Goal: Answer question/provide support

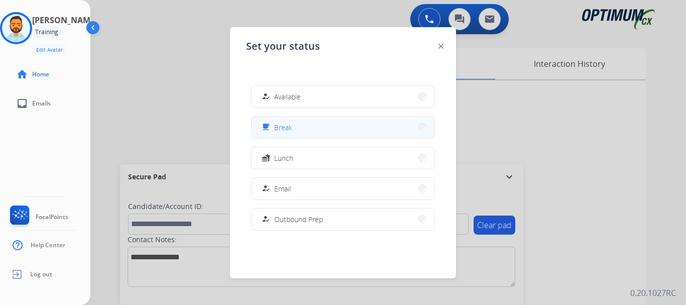
click at [333, 123] on button "free_breakfast Break" at bounding box center [342, 127] width 183 height 22
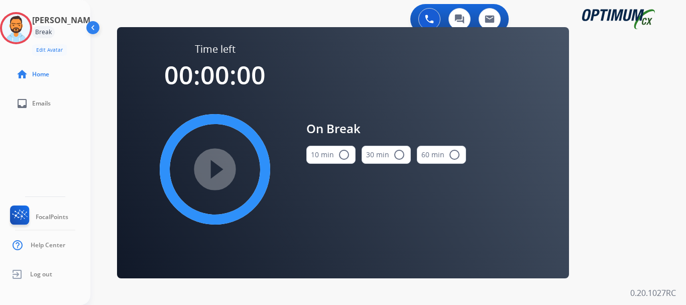
click at [330, 153] on button "10 min radio_button_unchecked" at bounding box center [330, 155] width 49 height 18
click at [218, 170] on mat-icon "play_circle_filled" at bounding box center [215, 169] width 12 height 12
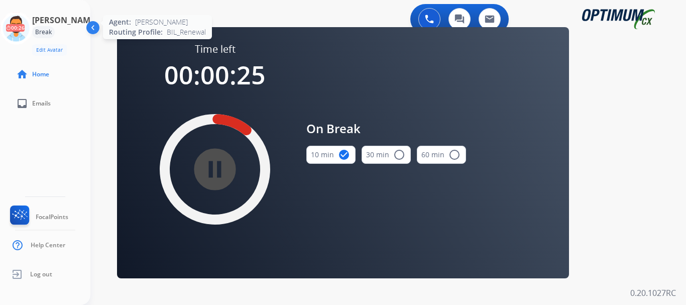
click at [25, 24] on icon at bounding box center [16, 28] width 33 height 33
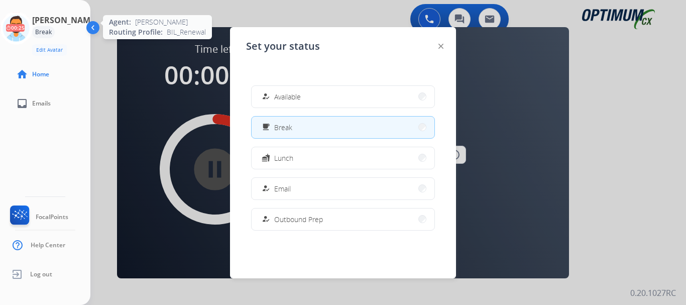
click at [25, 24] on icon at bounding box center [16, 28] width 33 height 33
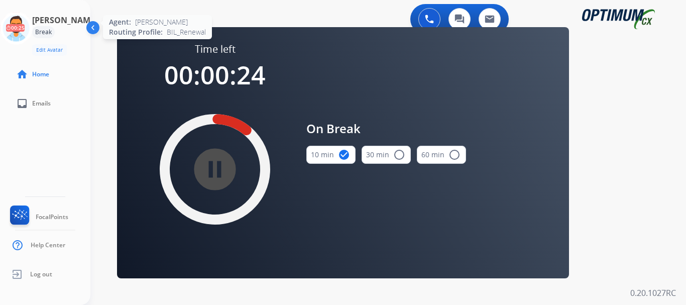
click at [25, 24] on icon at bounding box center [16, 28] width 33 height 33
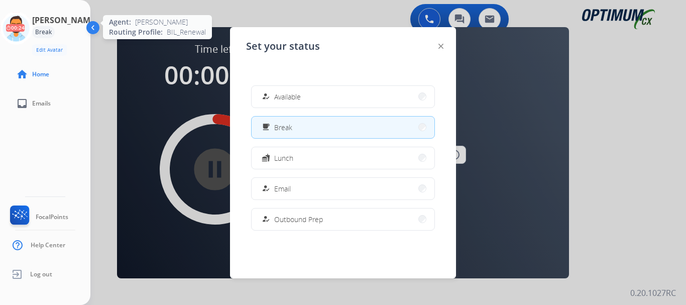
click at [25, 24] on icon at bounding box center [16, 28] width 33 height 33
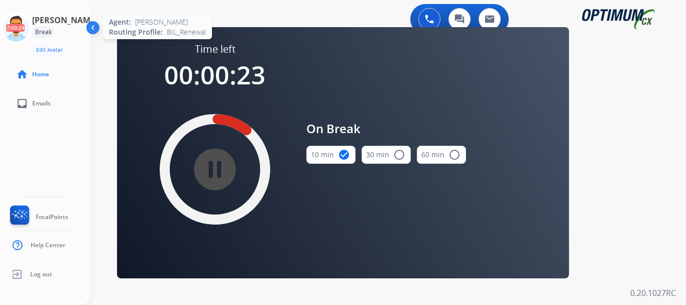
click at [25, 24] on icon at bounding box center [16, 28] width 33 height 33
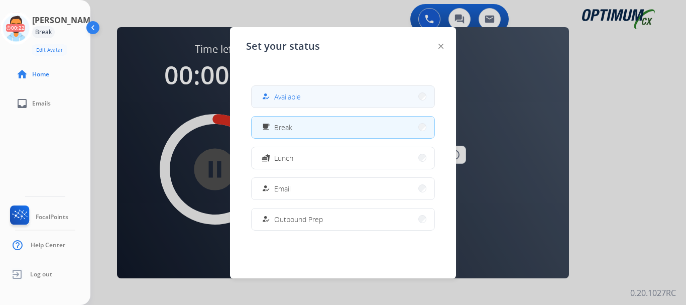
click at [278, 96] on span "Available" at bounding box center [287, 96] width 27 height 11
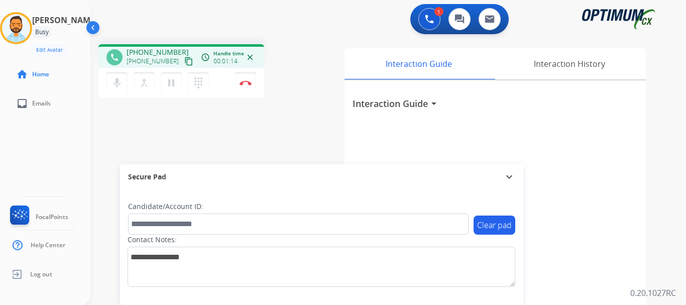
click at [184, 60] on mat-icon "content_copy" at bounding box center [188, 61] width 9 height 9
click at [245, 86] on button "Disconnect" at bounding box center [245, 82] width 21 height 21
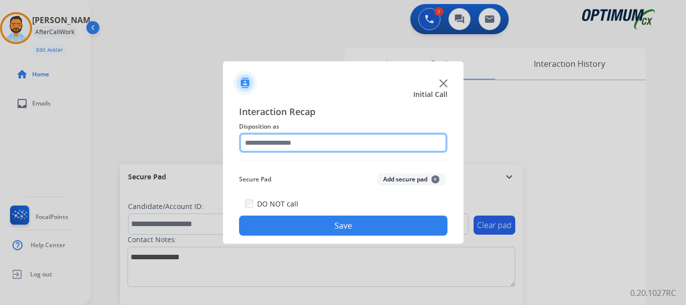
click at [318, 139] on input "text" at bounding box center [343, 143] width 208 height 20
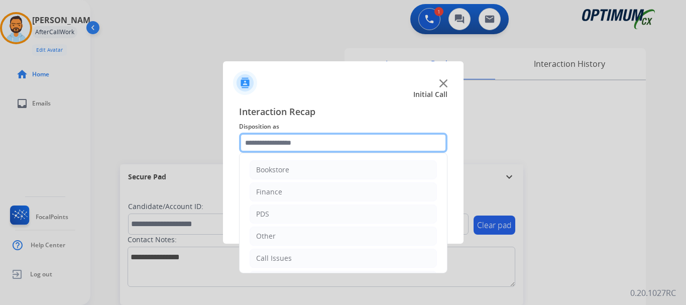
scroll to position [68, 0]
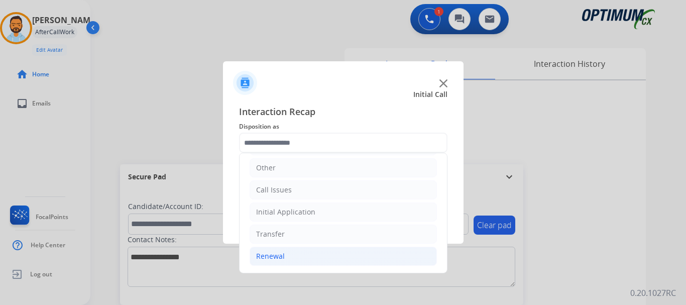
click at [292, 265] on li "Renewal" at bounding box center [342, 255] width 187 height 19
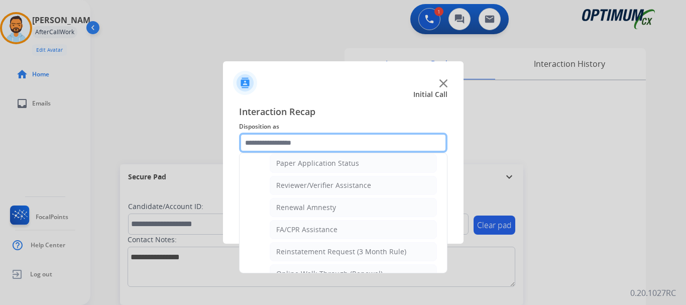
scroll to position [366, 0]
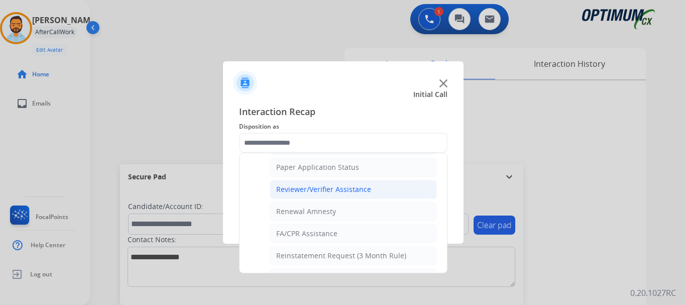
click at [335, 186] on div "Reviewer/Verifier Assistance" at bounding box center [323, 189] width 95 height 10
type input "**********"
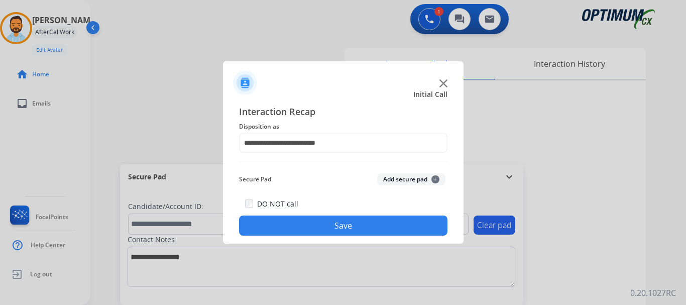
click at [326, 220] on button "Save" at bounding box center [343, 225] width 208 height 20
